Goal: Find specific page/section: Find specific page/section

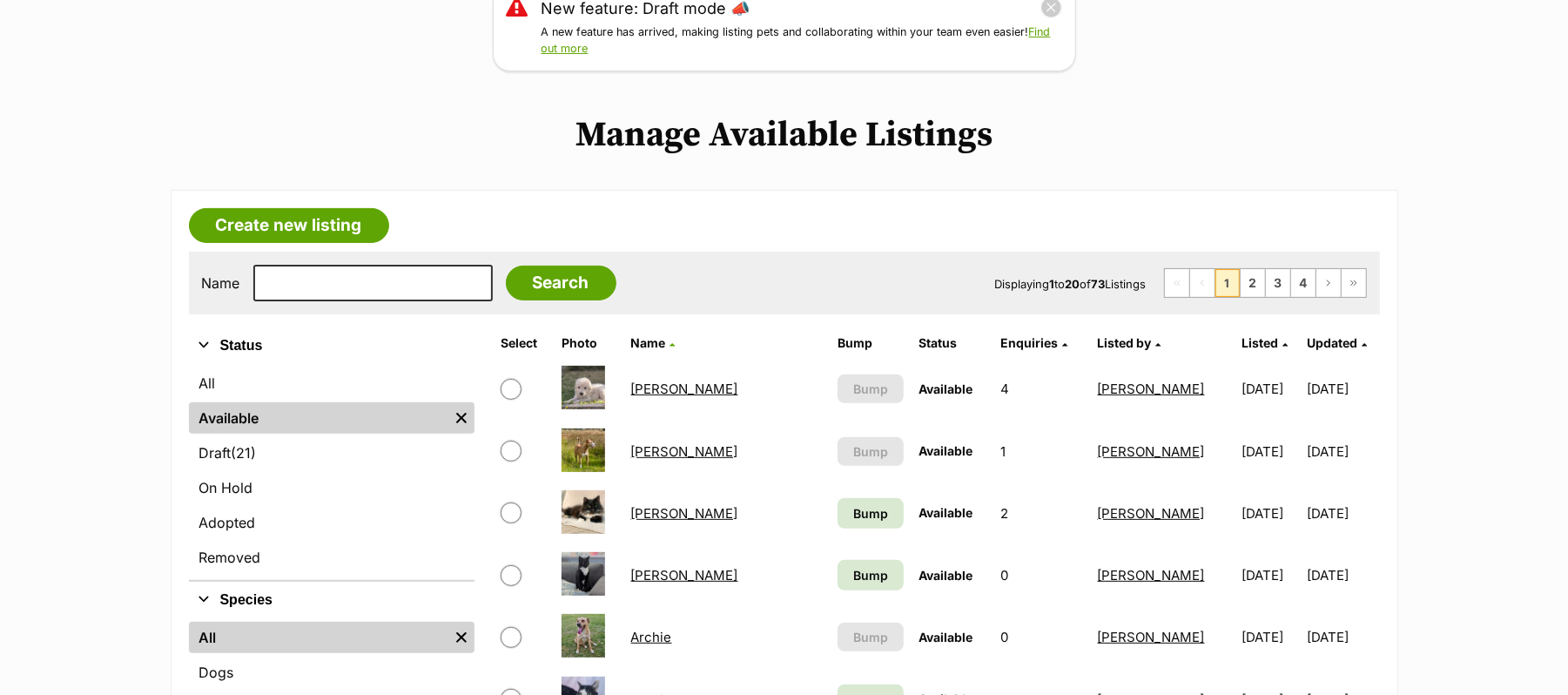
scroll to position [348, 0]
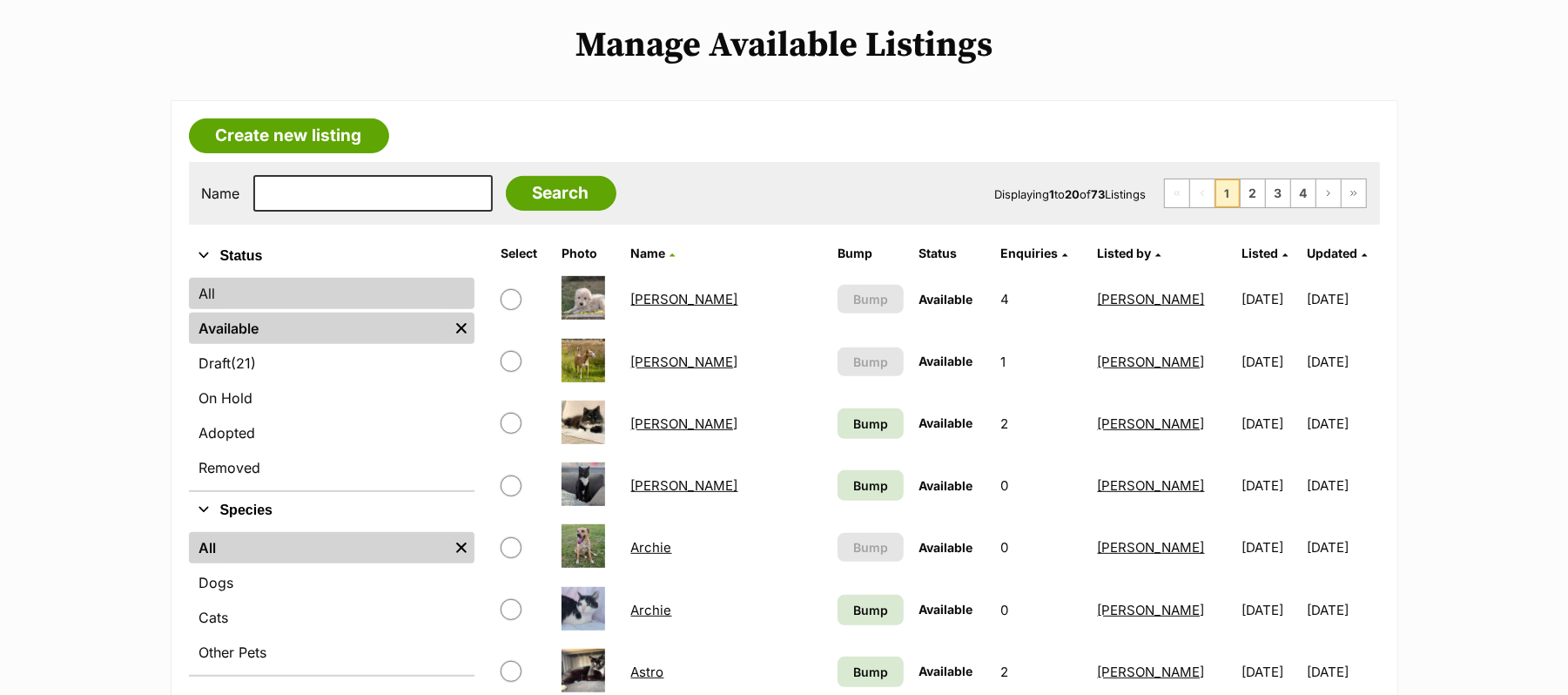
click at [218, 310] on link "All" at bounding box center [332, 294] width 286 height 31
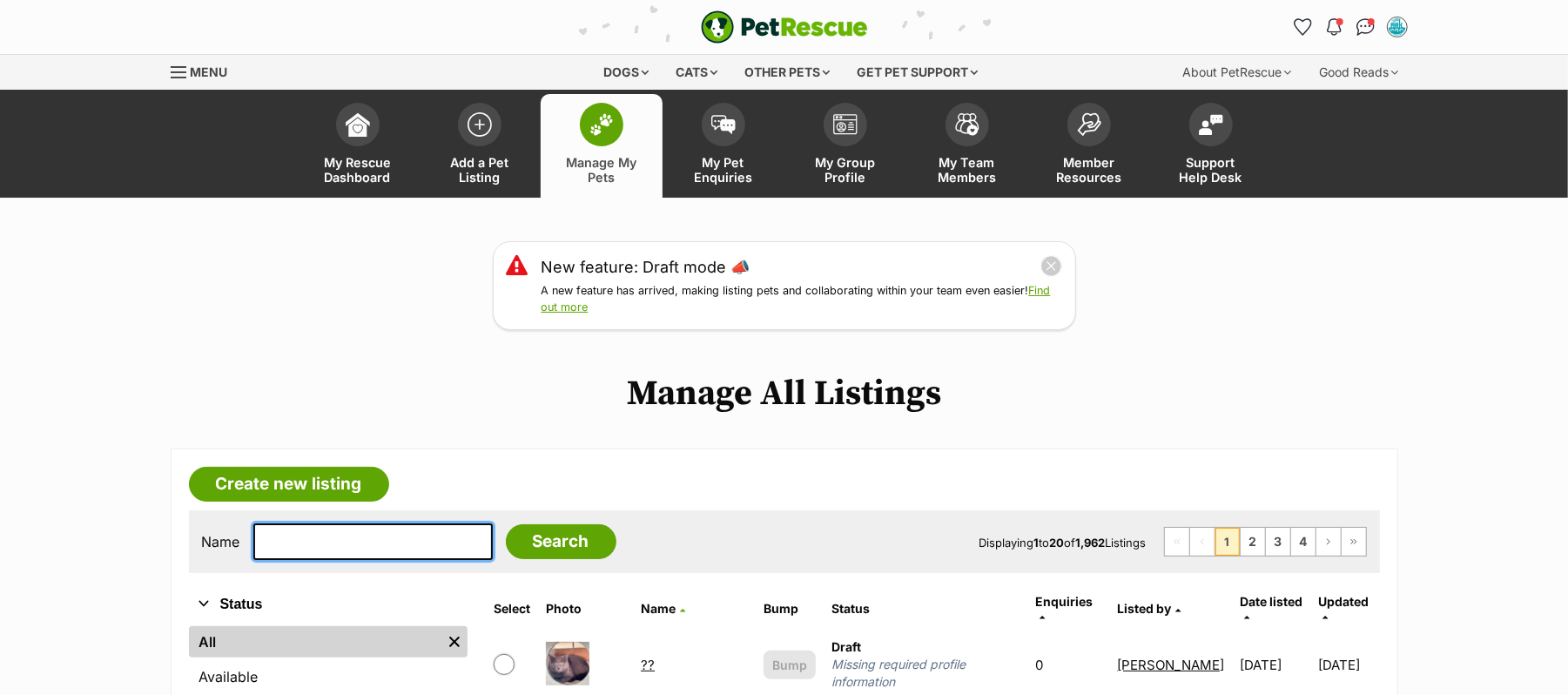
drag, startPoint x: 325, startPoint y: 572, endPoint x: 332, endPoint y: 558, distance: 15.7
click at [332, 558] on input "text" at bounding box center [373, 542] width 240 height 37
type input "Diesel"
click at [506, 524] on input "Search" at bounding box center [560, 542] width 111 height 35
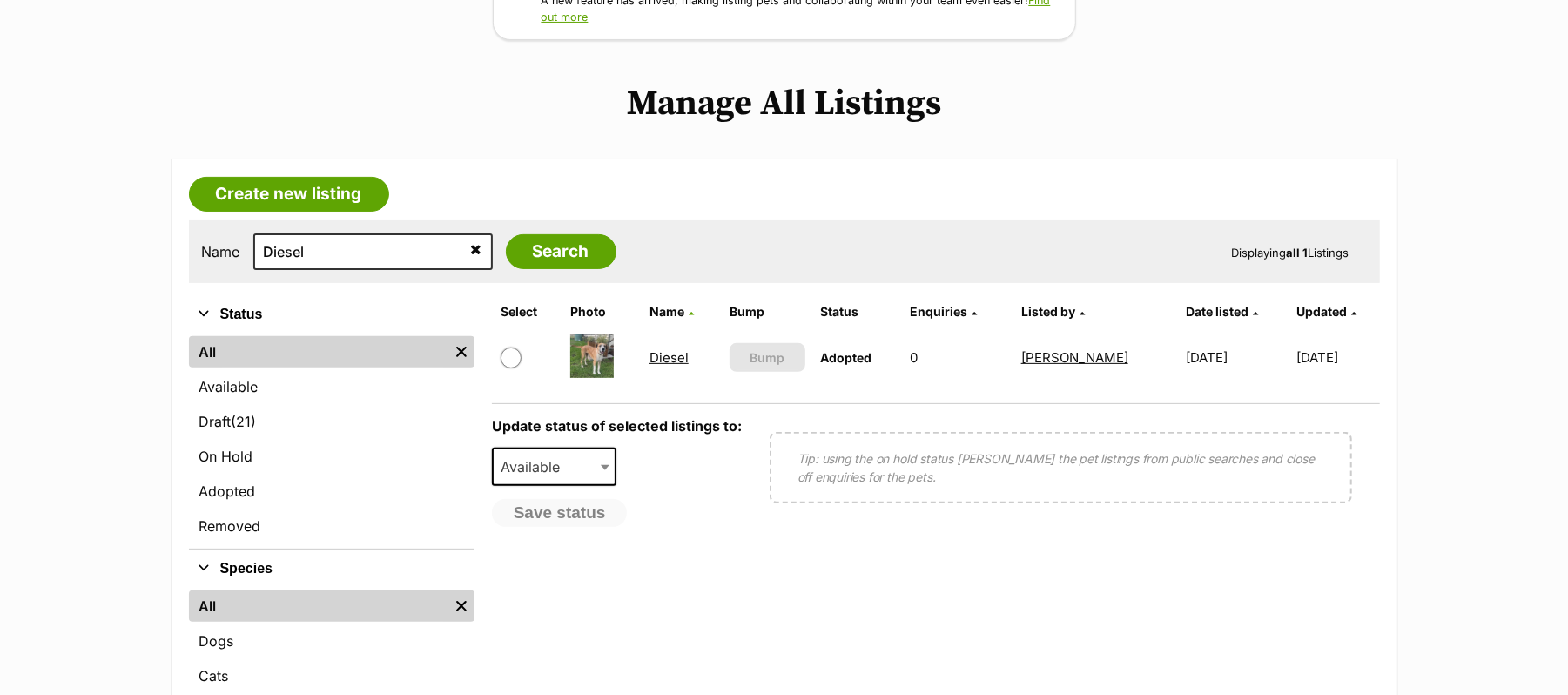
scroll to position [348, 0]
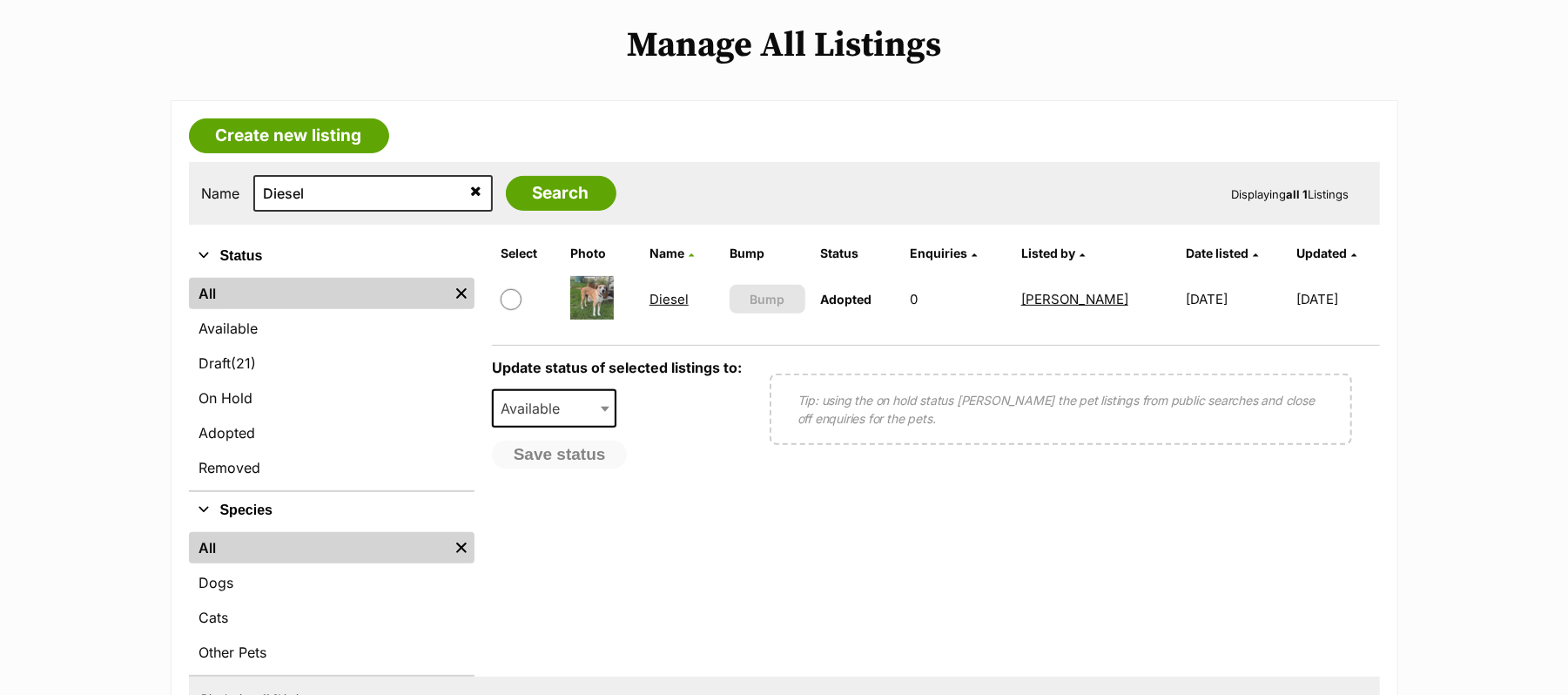
click at [669, 308] on link "Diesel" at bounding box center [669, 299] width 39 height 17
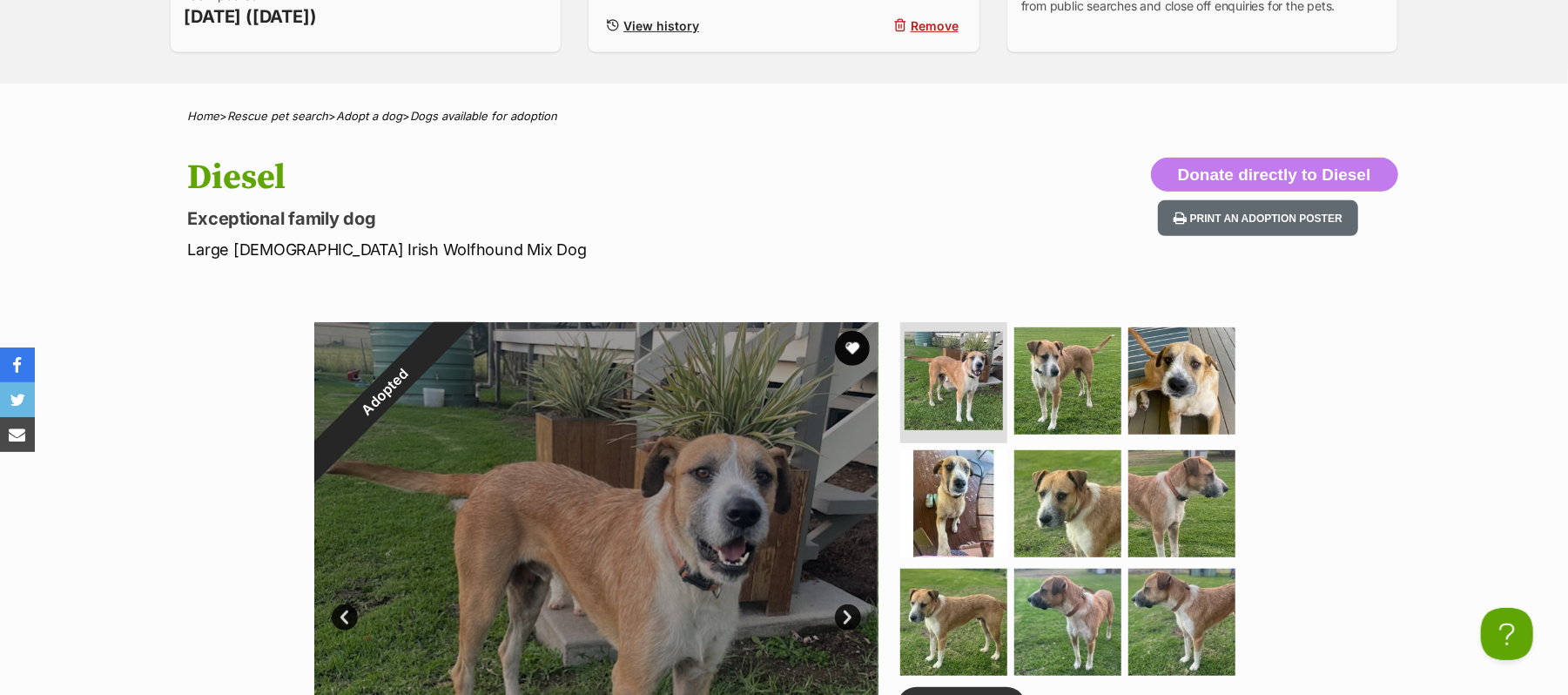
scroll to position [116, 0]
